Goal: Task Accomplishment & Management: Use online tool/utility

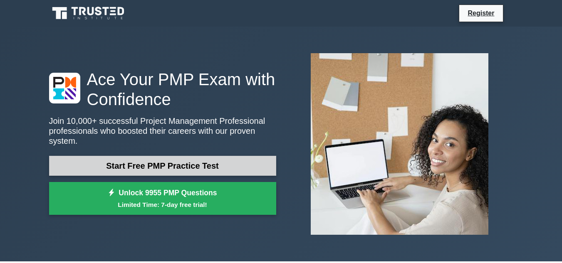
click at [198, 156] on link "Start Free PMP Practice Test" at bounding box center [162, 166] width 227 height 20
